Goal: Transaction & Acquisition: Download file/media

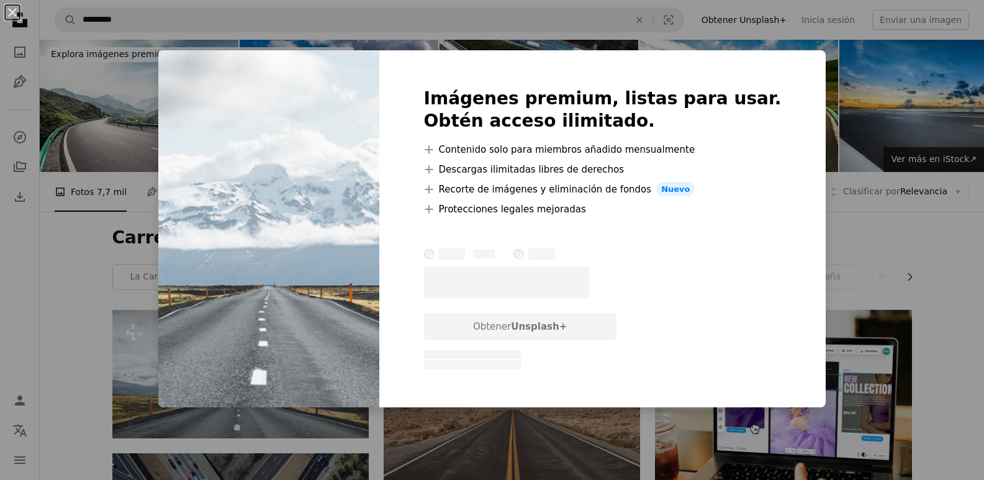
scroll to position [124, 0]
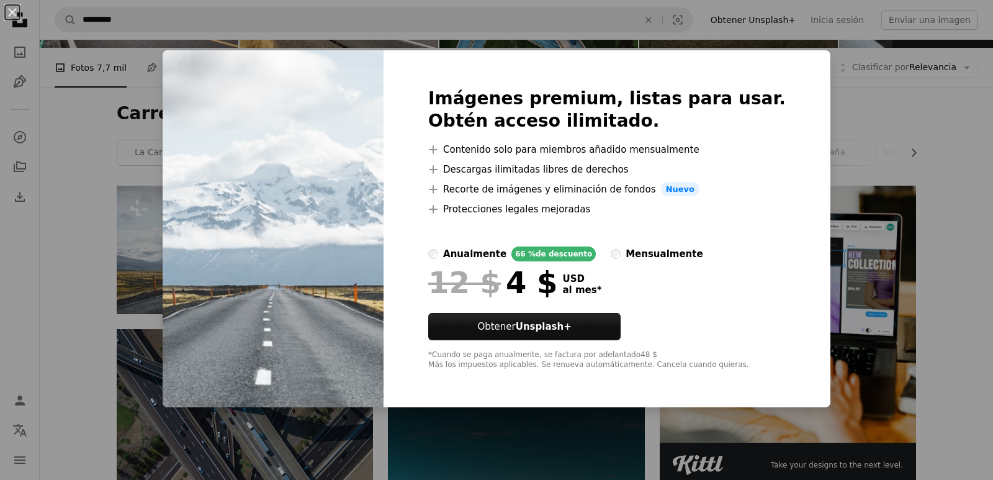
click at [803, 91] on div "An X shape Imágenes premium, listas para usar. Obtén acceso ilimitado. A plus s…" at bounding box center [496, 240] width 993 height 480
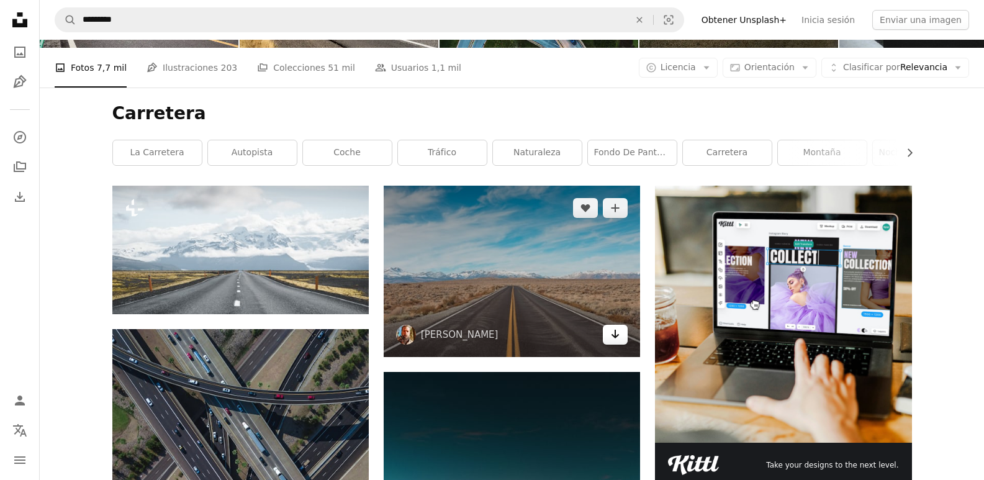
click at [609, 337] on link "Arrow pointing down" at bounding box center [615, 335] width 25 height 20
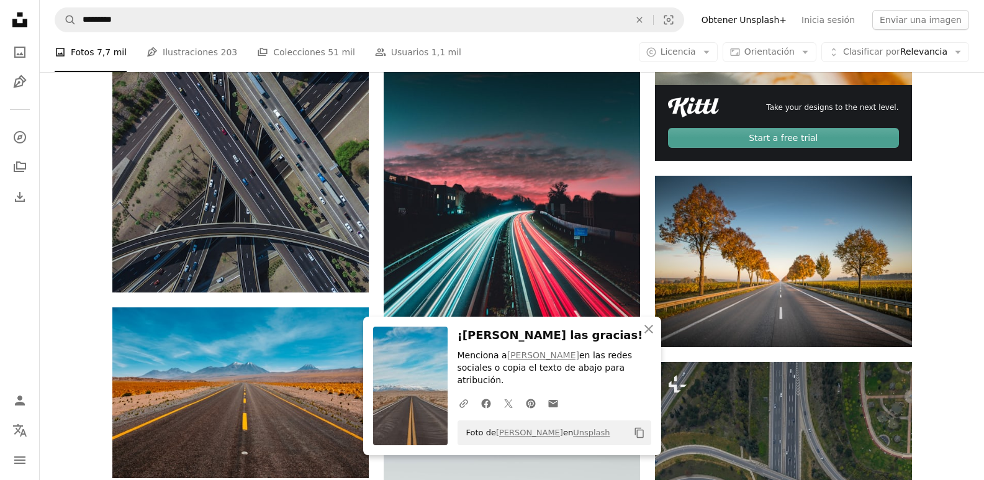
scroll to position [559, 0]
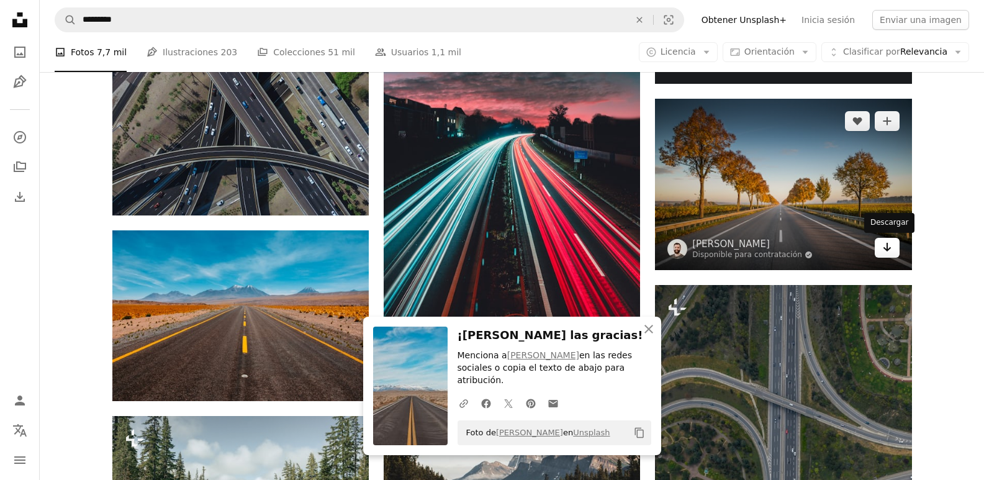
click at [883, 248] on icon "Arrow pointing down" at bounding box center [887, 247] width 10 height 15
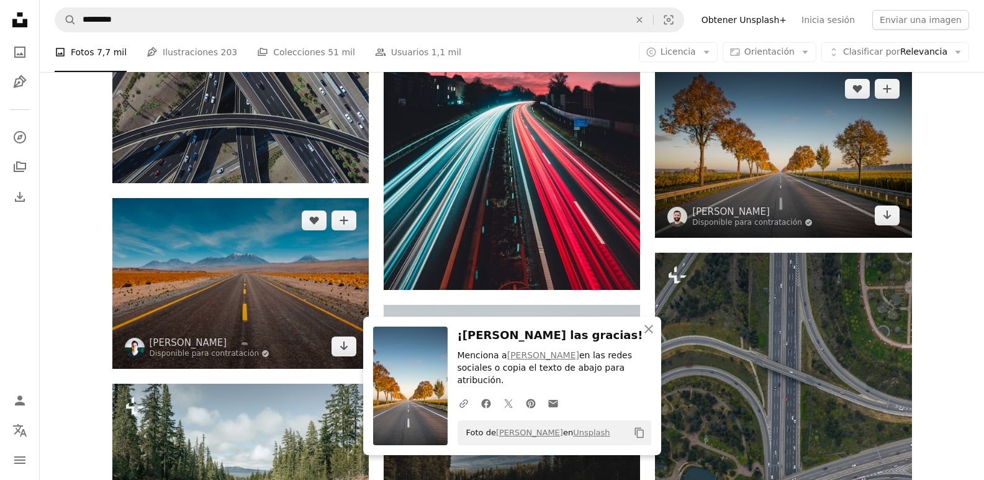
scroll to position [683, 0]
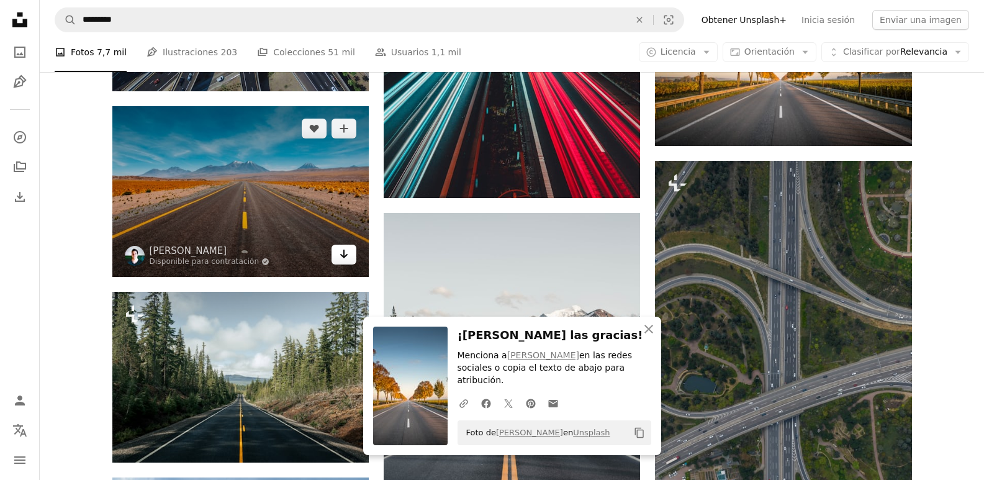
click at [348, 258] on icon "Arrow pointing down" at bounding box center [344, 253] width 10 height 15
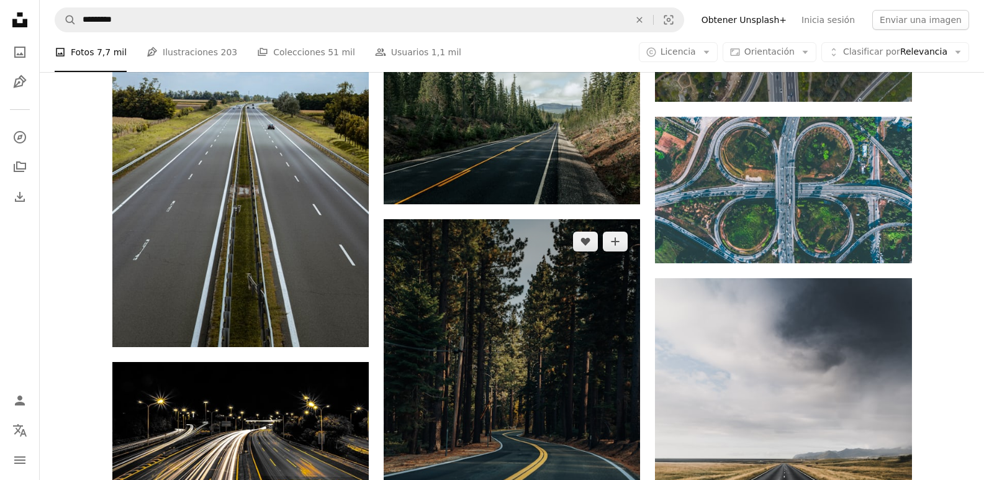
scroll to position [1365, 0]
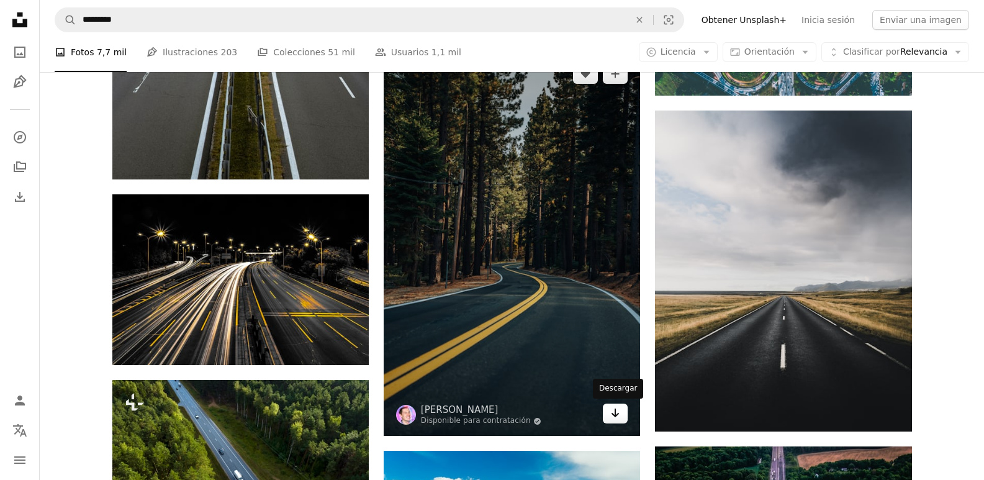
click at [614, 413] on icon "Arrow pointing down" at bounding box center [615, 412] width 10 height 15
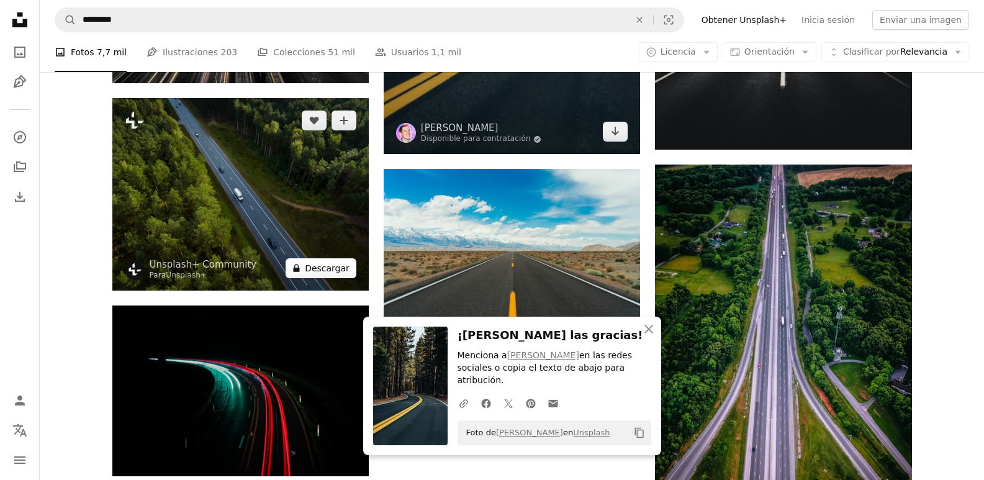
scroll to position [1676, 0]
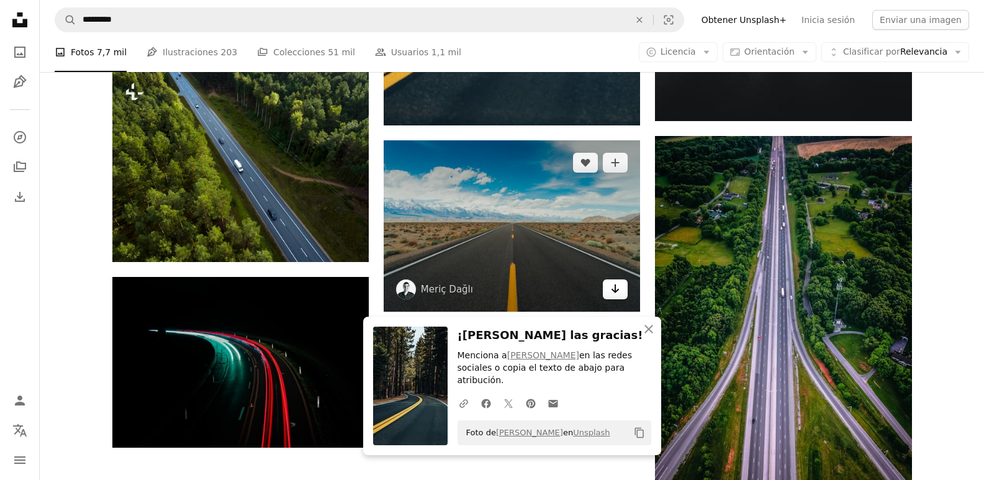
click at [621, 292] on link "Arrow pointing down" at bounding box center [615, 289] width 25 height 20
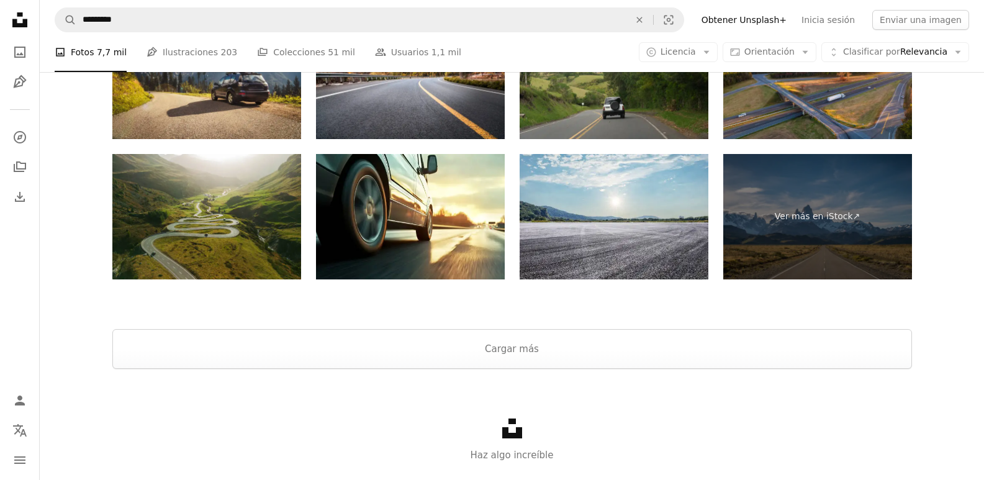
scroll to position [2662, 0]
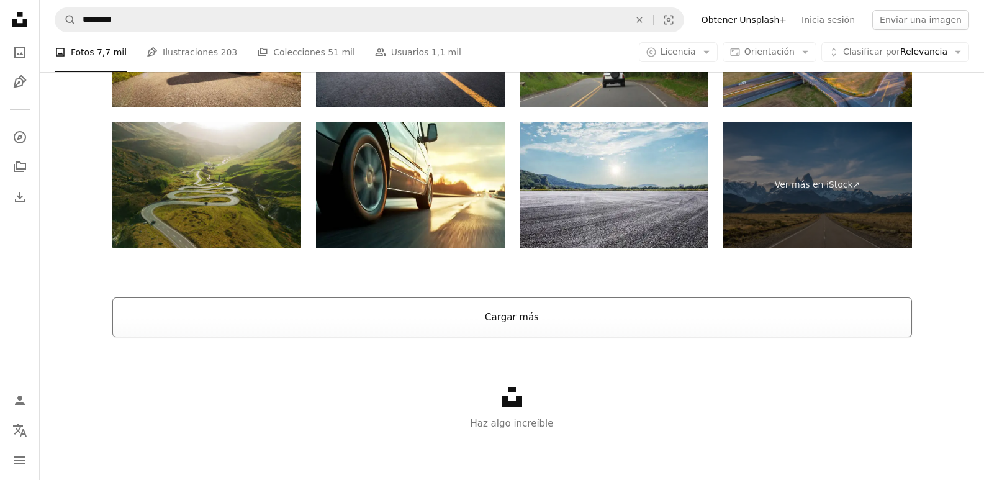
click at [562, 313] on button "Cargar más" at bounding box center [511, 317] width 799 height 40
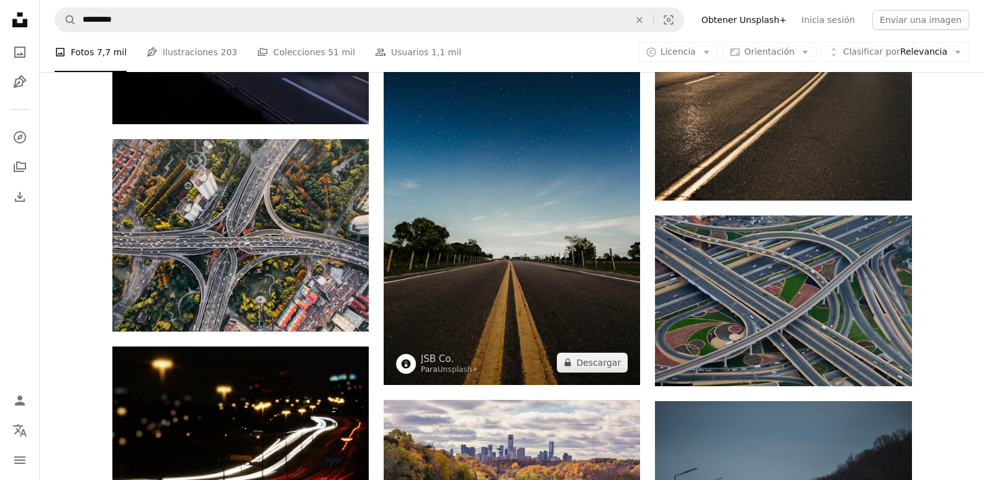
scroll to position [3097, 0]
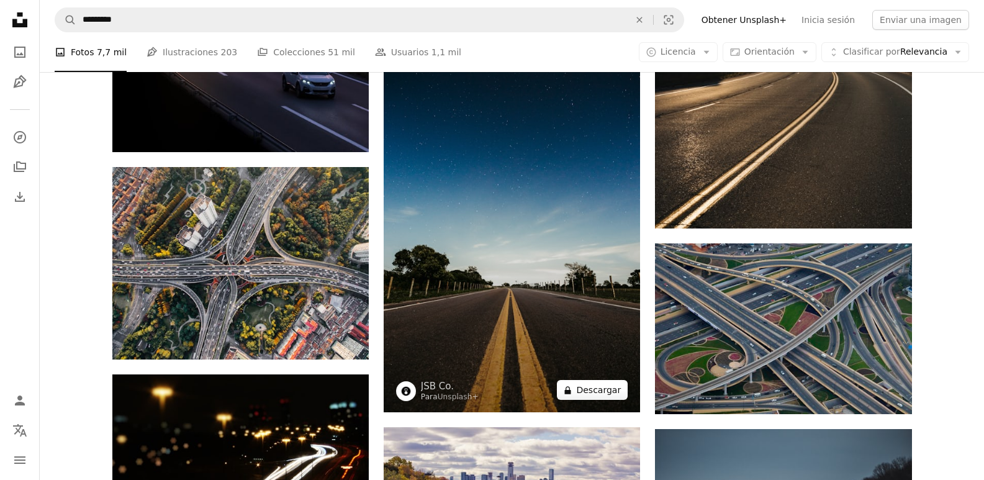
click at [598, 390] on button "A lock Descargar" at bounding box center [592, 390] width 71 height 20
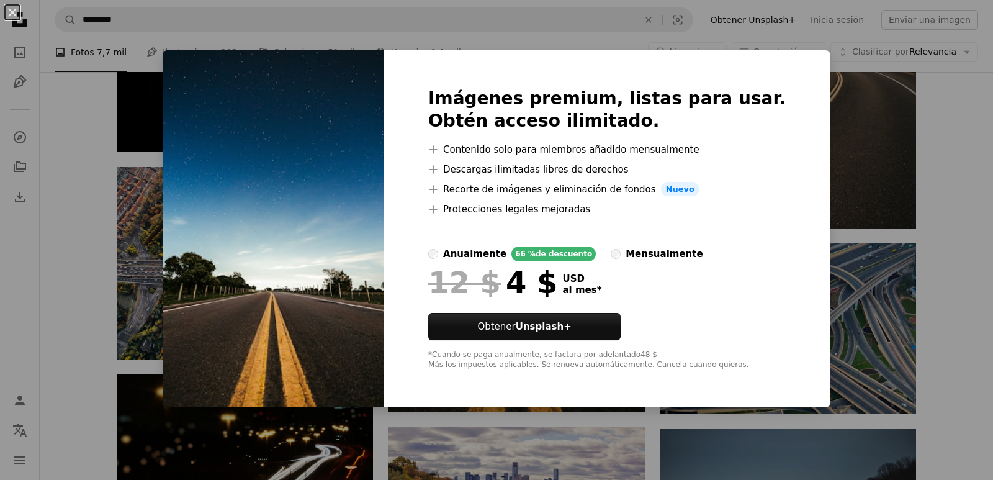
click at [814, 132] on div "An X shape Imágenes premium, listas para usar. Obtén acceso ilimitado. A plus s…" at bounding box center [496, 240] width 993 height 480
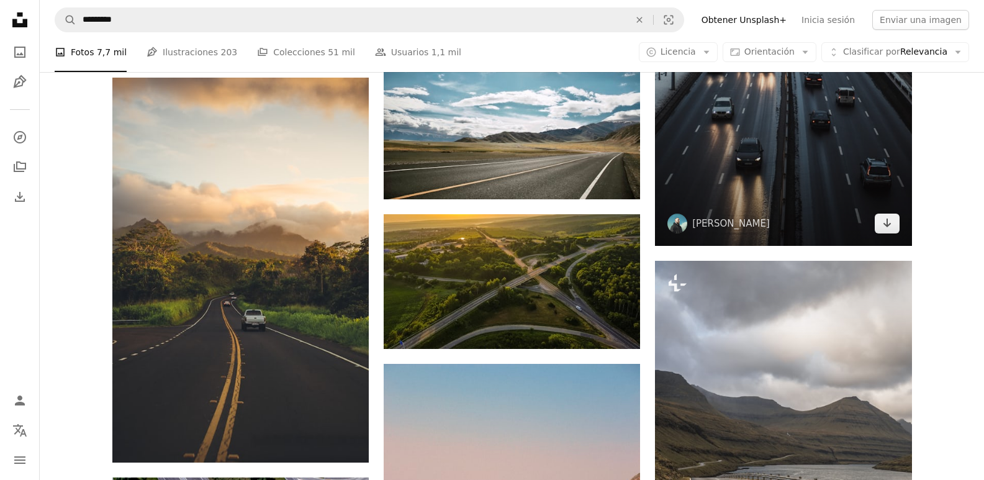
scroll to position [3531, 0]
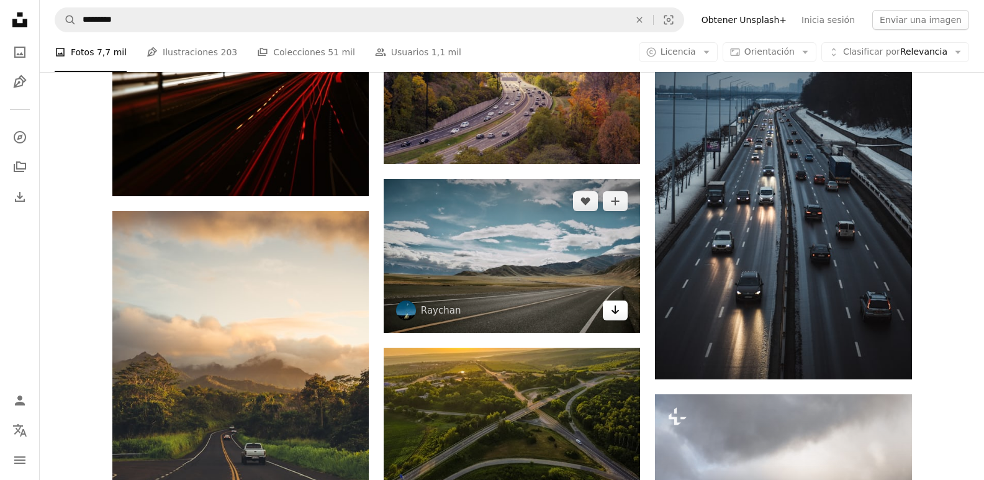
click at [620, 313] on icon "Arrow pointing down" at bounding box center [615, 309] width 10 height 15
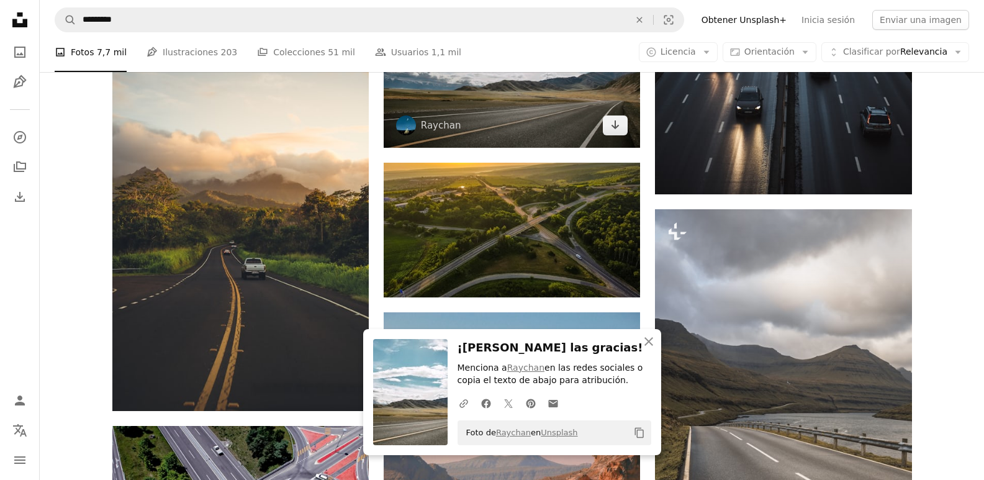
scroll to position [3717, 0]
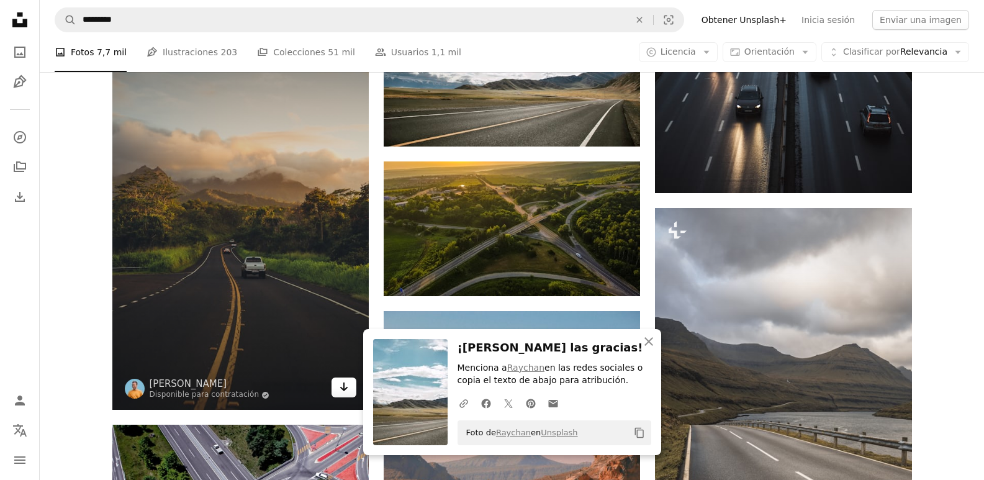
click at [346, 394] on icon "Arrow pointing down" at bounding box center [344, 386] width 10 height 15
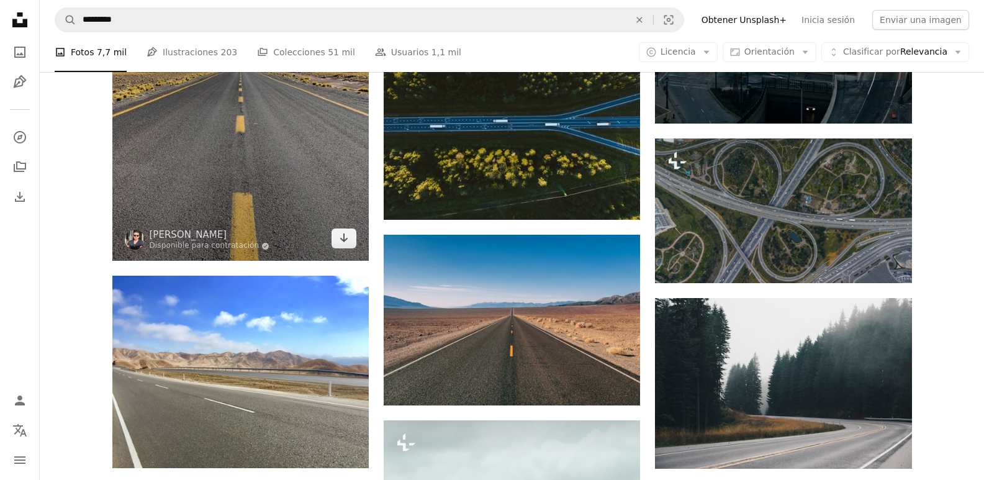
scroll to position [4462, 0]
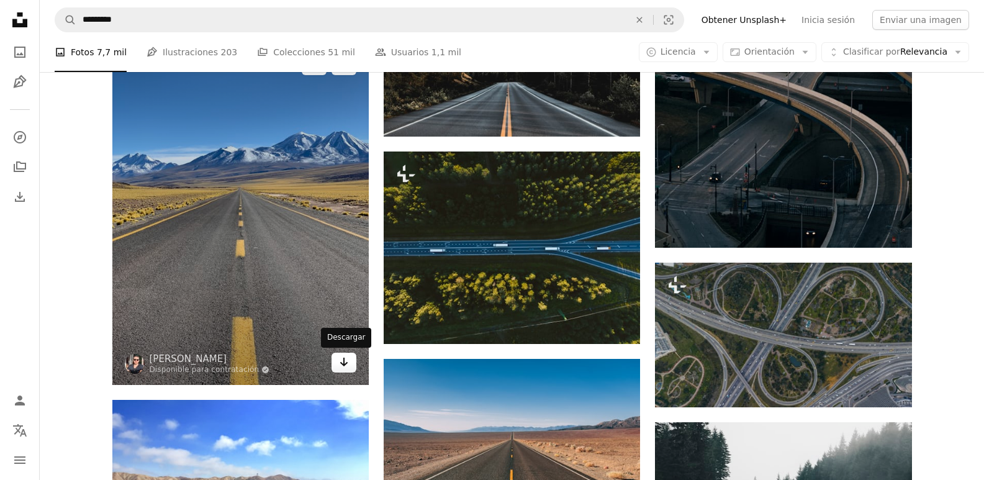
click at [340, 361] on icon "Arrow pointing down" at bounding box center [344, 361] width 10 height 15
